Goal: Transaction & Acquisition: Obtain resource

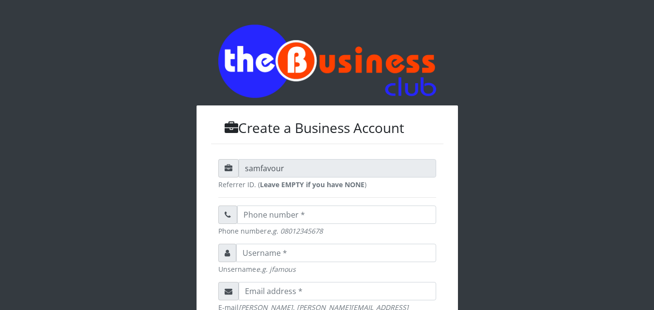
scroll to position [293, 0]
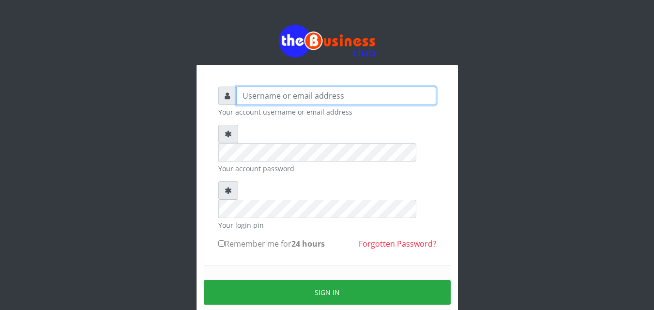
type input "uchechukstelec"
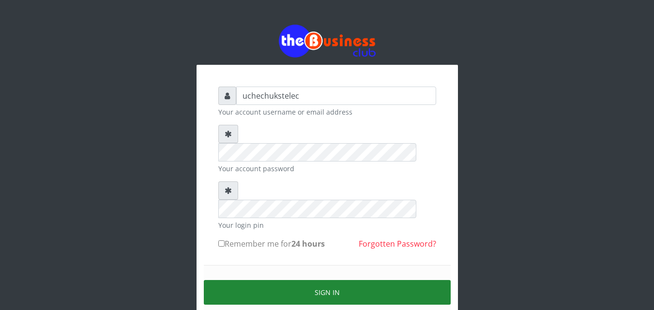
click at [407, 280] on button "Sign in" at bounding box center [327, 292] width 247 height 25
click at [333, 280] on button "Sign in" at bounding box center [327, 292] width 247 height 25
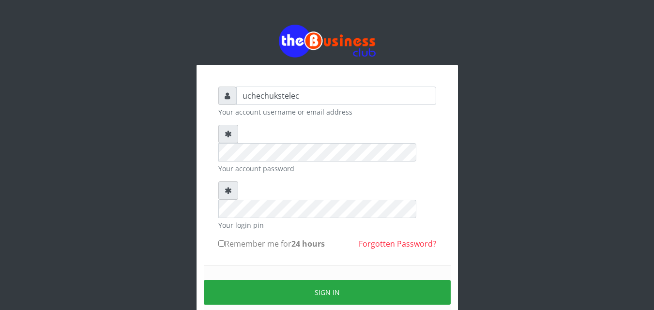
click at [225, 238] on label "Remember me for 24 hours" at bounding box center [271, 244] width 106 height 12
click at [225, 241] on input "Remember me for 24 hours" at bounding box center [221, 244] width 6 height 6
checkbox input "true"
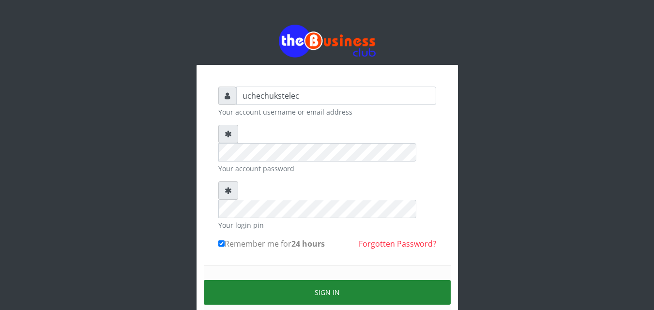
click at [322, 280] on button "Sign in" at bounding box center [327, 292] width 247 height 25
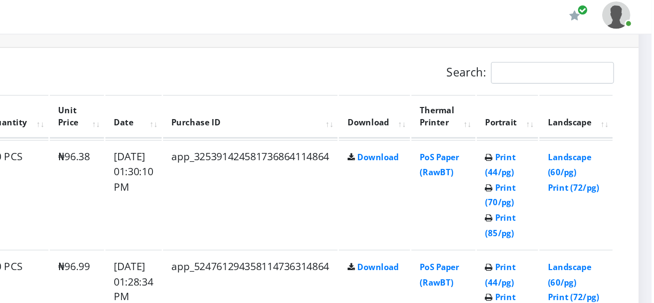
scroll to position [513, 66]
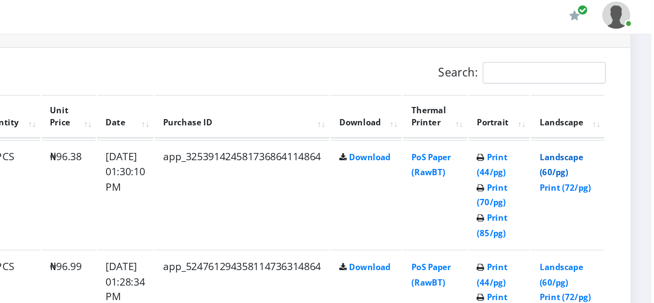
click at [594, 125] on link "Landscape (60/pg)" at bounding box center [592, 116] width 30 height 18
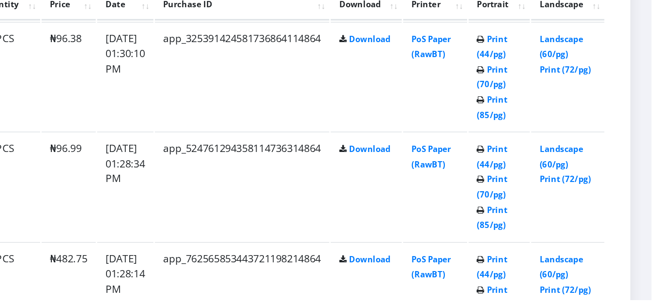
scroll to position [501, 66]
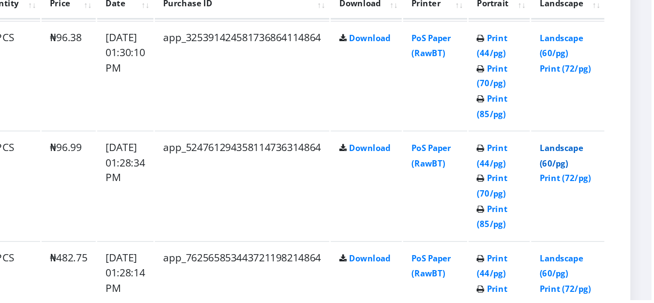
click at [595, 211] on link "Landscape (60/pg)" at bounding box center [592, 204] width 30 height 18
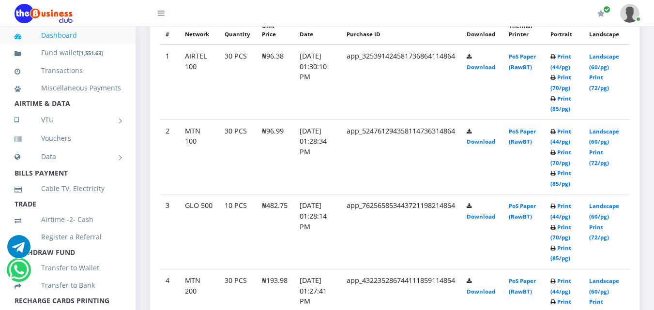
scroll to position [579, 0]
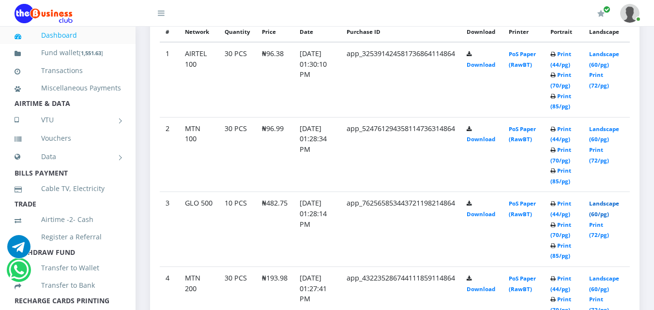
click at [606, 214] on link "Landscape (60/pg)" at bounding box center [604, 209] width 30 height 18
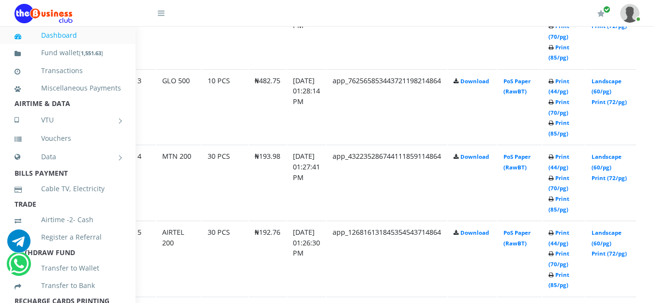
scroll to position [694, 66]
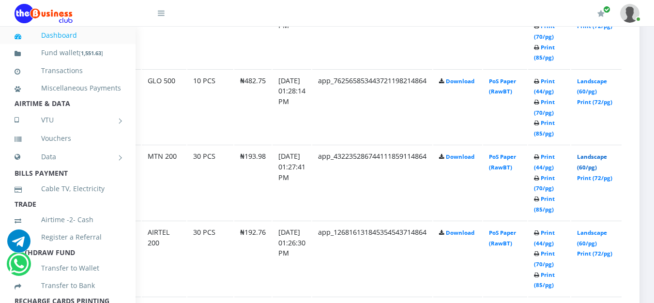
click at [595, 169] on link "Landscape (60/pg)" at bounding box center [592, 162] width 30 height 18
click at [594, 250] on td "Landscape (60/pg) Print (72/pg)" at bounding box center [596, 258] width 50 height 75
click at [587, 238] on link "Landscape (60/pg)" at bounding box center [592, 238] width 30 height 18
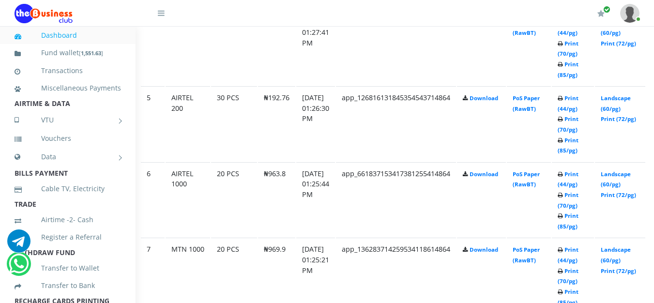
scroll to position [829, 31]
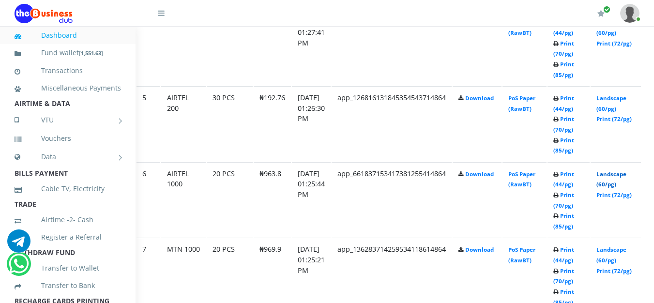
click at [626, 185] on link "Landscape (60/pg)" at bounding box center [611, 179] width 30 height 18
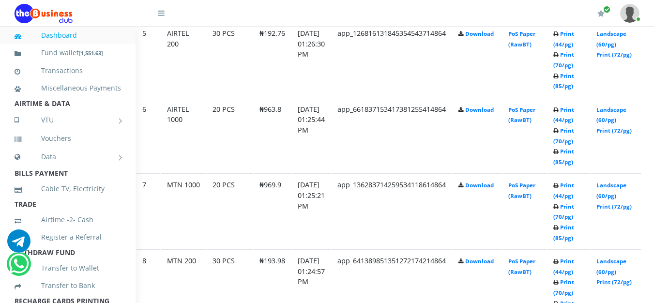
scroll to position [894, 31]
click at [626, 206] on link "Print (72/pg)" at bounding box center [613, 205] width 35 height 7
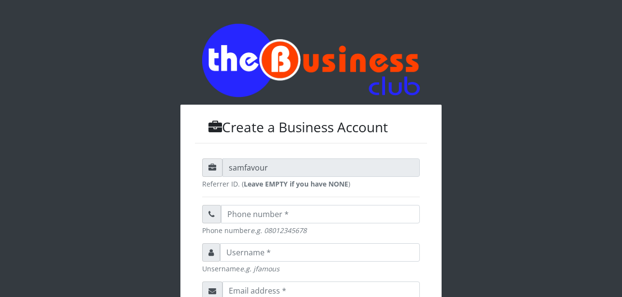
scroll to position [321, 0]
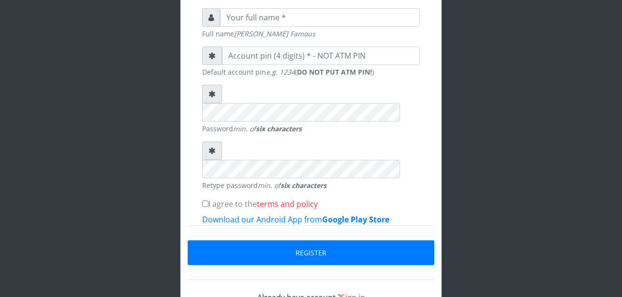
click at [360, 292] on link "Sign in" at bounding box center [353, 297] width 24 height 11
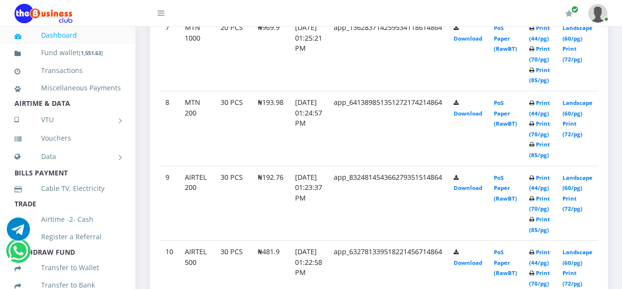
scroll to position [1050, 15]
click at [574, 124] on link "Print (72/pg)" at bounding box center [572, 129] width 20 height 18
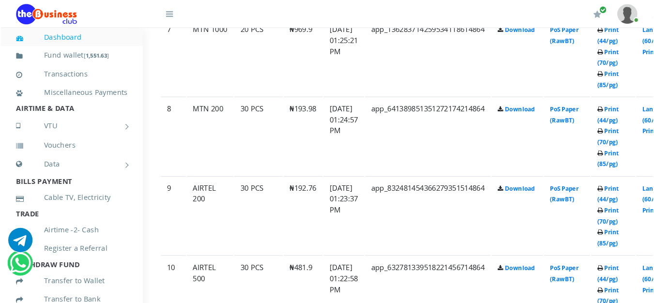
scroll to position [1060, 15]
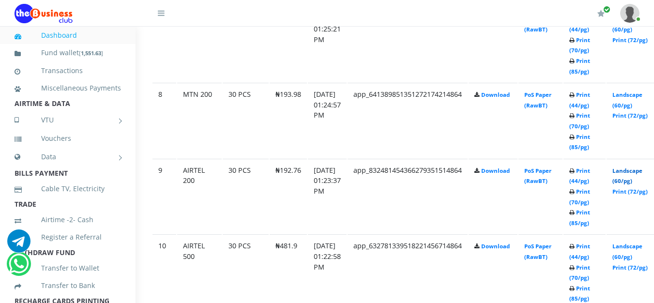
click at [629, 180] on link "Landscape (60/pg)" at bounding box center [627, 176] width 30 height 18
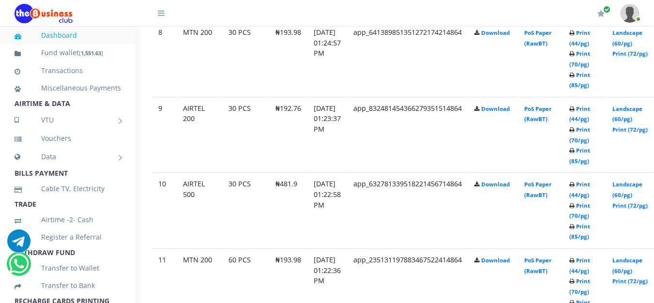
scroll to position [1125, 15]
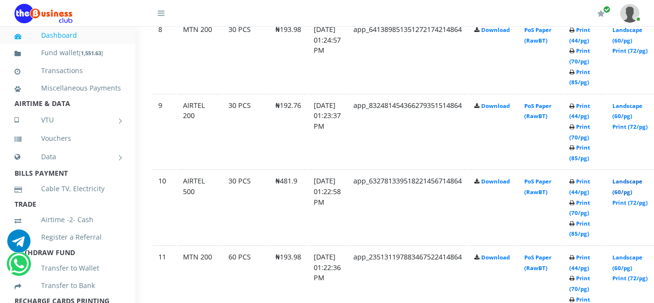
click at [642, 191] on link "Landscape (60/pg)" at bounding box center [627, 187] width 30 height 18
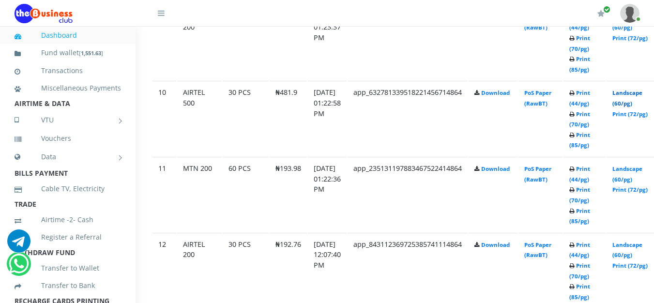
scroll to position [1211, 15]
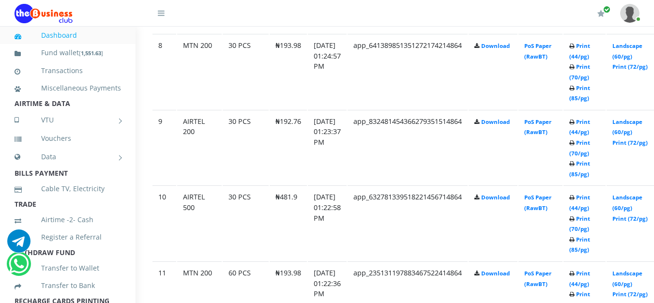
scroll to position [1104, 15]
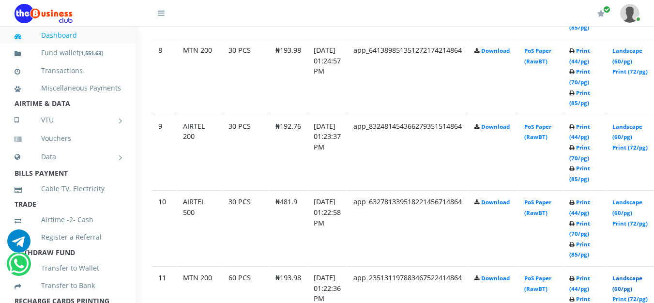
click at [642, 274] on link "Landscape (60/pg)" at bounding box center [627, 283] width 30 height 18
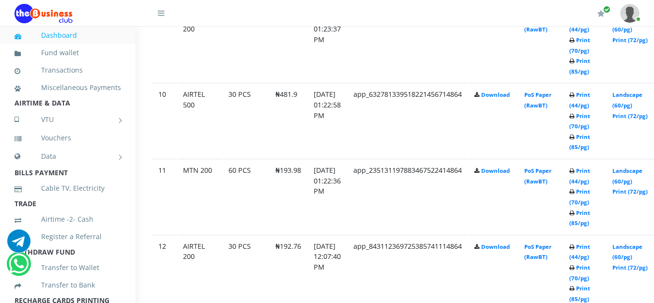
scroll to position [1201, 15]
